Goal: Task Accomplishment & Management: Use online tool/utility

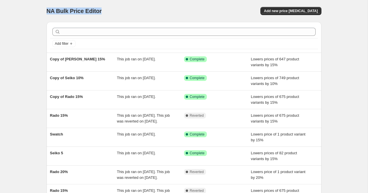
drag, startPoint x: 48, startPoint y: 12, endPoint x: 115, endPoint y: 12, distance: 67.4
click at [115, 12] on div "NA Bulk Price Editor" at bounding box center [113, 11] width 132 height 8
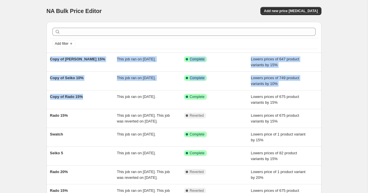
drag, startPoint x: 75, startPoint y: 101, endPoint x: 32, endPoint y: 46, distance: 69.7
click at [32, 46] on div "NA Bulk Price Editor. This page is ready NA Bulk Price Editor Add new price cha…" at bounding box center [184, 149] width 368 height 298
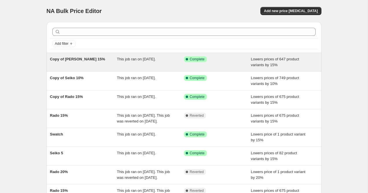
click at [91, 62] on div "Copy of [PERSON_NAME] 15%" at bounding box center [83, 62] width 67 height 12
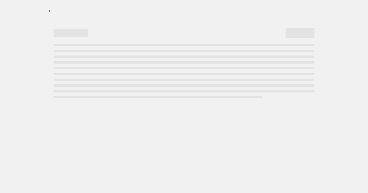
select select "percentage"
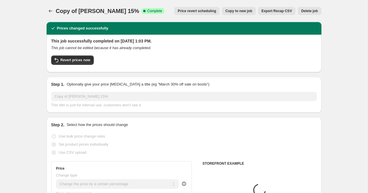
select select "collection"
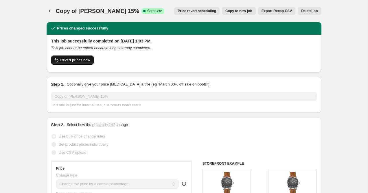
click at [74, 59] on span "Revert prices now" at bounding box center [75, 60] width 30 height 5
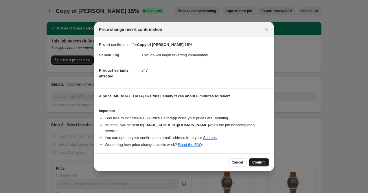
click at [263, 160] on span "Confirm" at bounding box center [258, 162] width 13 height 5
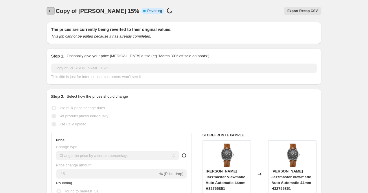
click at [48, 10] on icon "Price change jobs" at bounding box center [51, 11] width 6 height 6
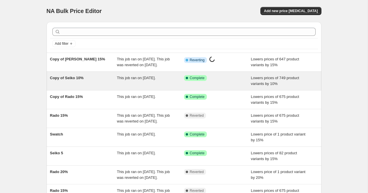
click at [88, 83] on div "Copy of Seiko 10%" at bounding box center [83, 81] width 67 height 12
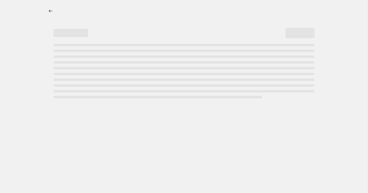
select select "percentage"
select select "collection"
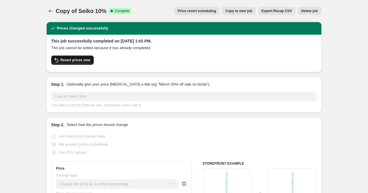
click at [80, 62] on span "Revert prices now" at bounding box center [75, 60] width 30 height 5
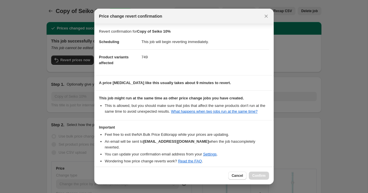
scroll to position [27, 0]
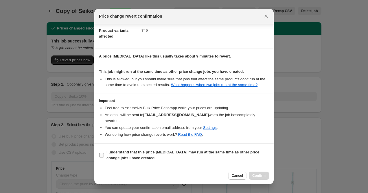
click at [102, 153] on input "I understand that this price [MEDICAL_DATA] may run at the same time as other p…" at bounding box center [101, 155] width 5 height 5
checkbox input "true"
click at [265, 175] on span "Confirm" at bounding box center [258, 176] width 13 height 5
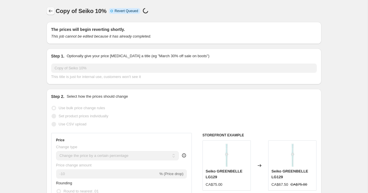
click at [48, 12] on icon "Price change jobs" at bounding box center [51, 11] width 6 height 6
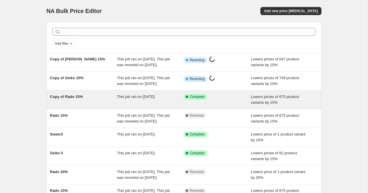
click at [85, 106] on div "Copy of Rado 15%" at bounding box center [83, 100] width 67 height 12
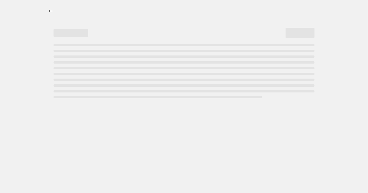
select select "percentage"
select select "collection"
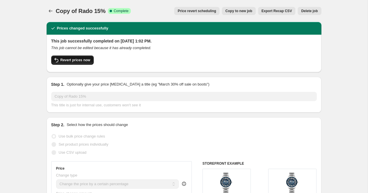
click at [75, 56] on button "Revert prices now" at bounding box center [72, 60] width 43 height 9
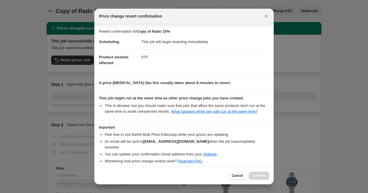
scroll to position [27, 0]
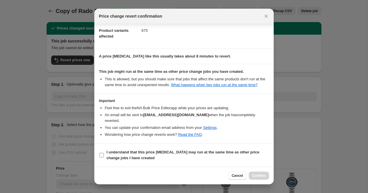
click at [101, 158] on label "I understand that this price [MEDICAL_DATA] may run at the same time as other p…" at bounding box center [184, 155] width 170 height 14
click at [101, 158] on input "I understand that this price [MEDICAL_DATA] may run at the same time as other p…" at bounding box center [101, 155] width 5 height 5
checkbox input "true"
click at [256, 175] on span "Confirm" at bounding box center [258, 176] width 13 height 5
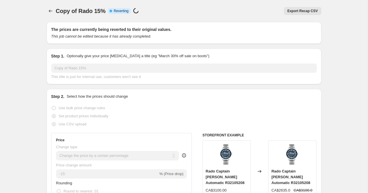
click at [55, 12] on div at bounding box center [51, 11] width 9 height 8
click at [52, 12] on icon "Price change jobs" at bounding box center [51, 11] width 6 height 6
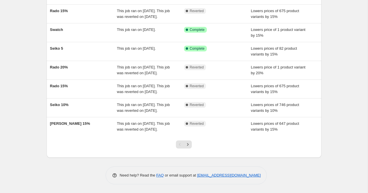
scroll to position [137, 0]
